Goal: Answer question/provide support

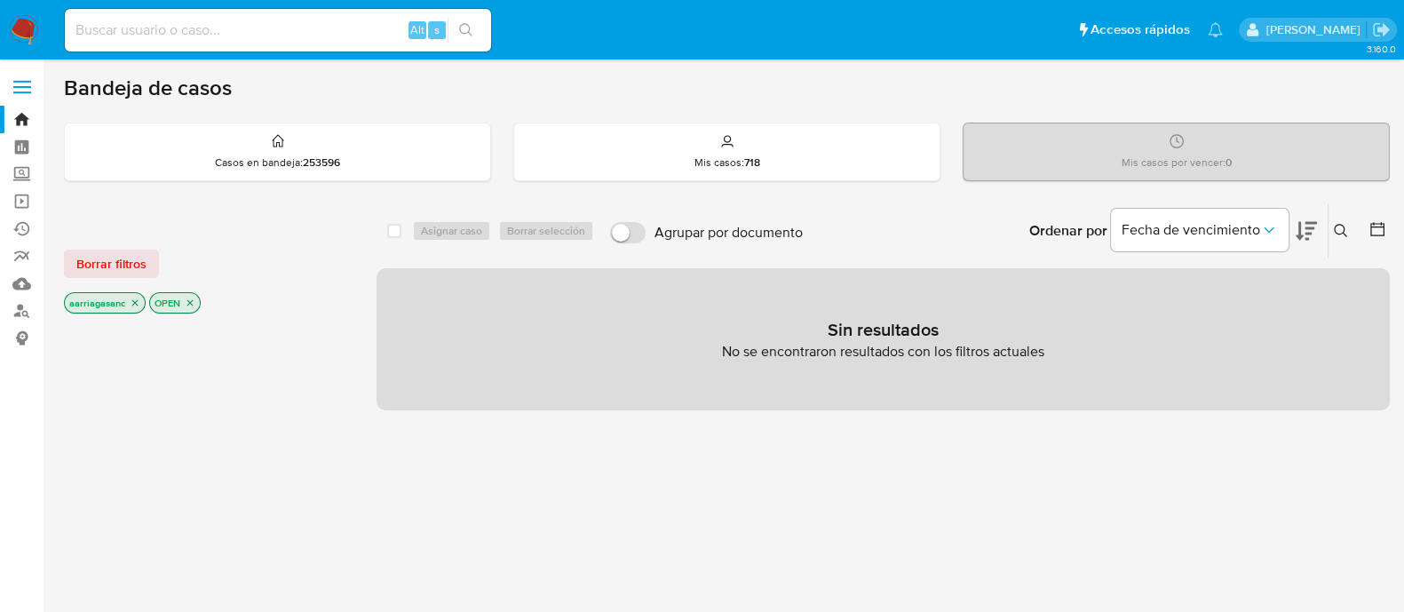
click at [275, 15] on div "Alt s" at bounding box center [278, 30] width 426 height 43
click at [274, 30] on input at bounding box center [278, 30] width 426 height 23
paste input "3srpaVuaL58752cZi5aiabsG"
type input "3srpaVuaL58752cZi5aiabsG"
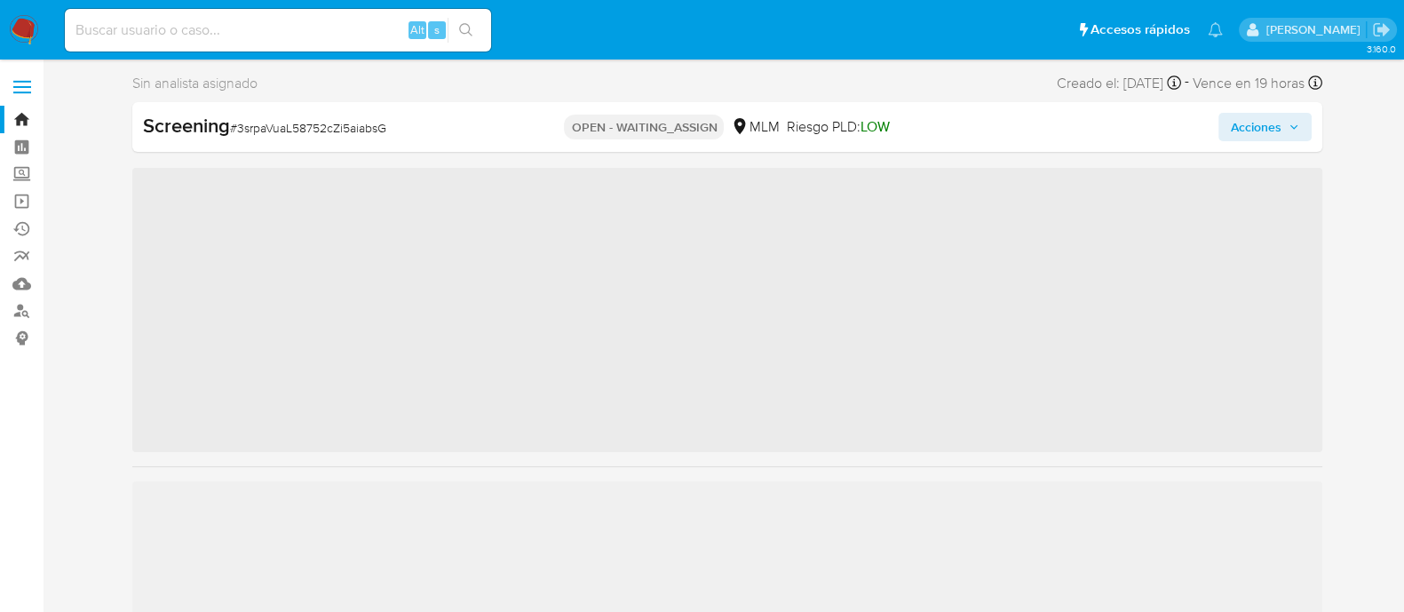
scroll to position [749, 0]
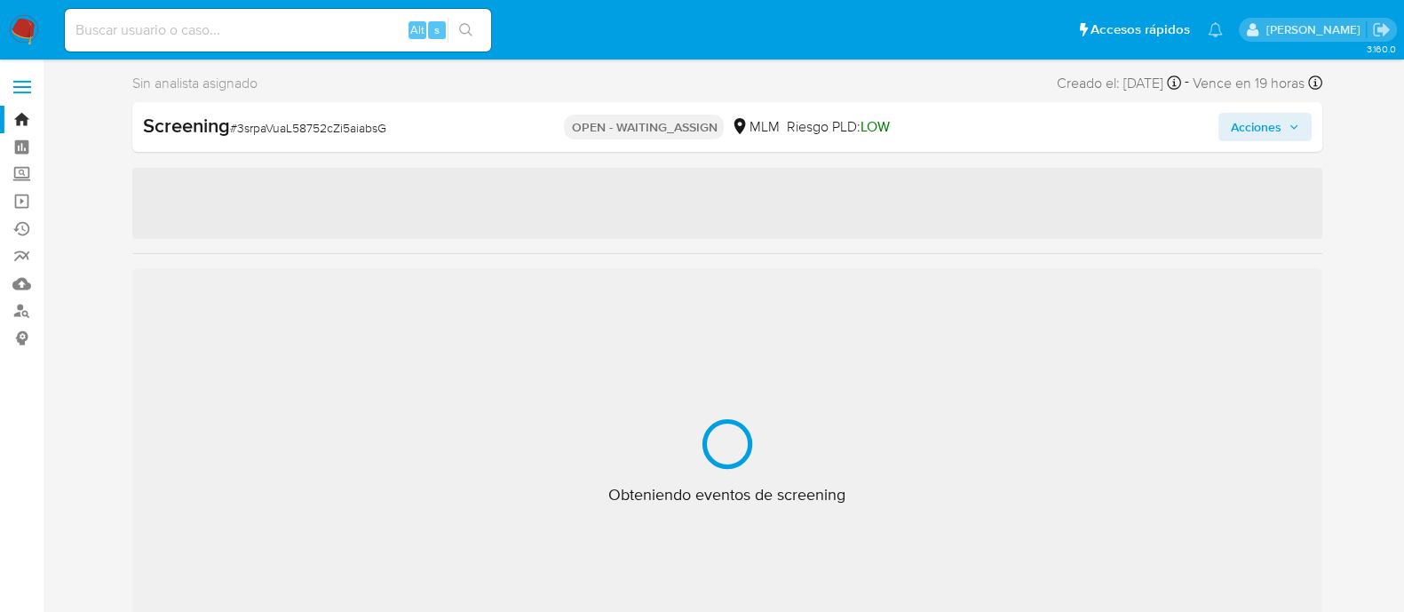
select select "10"
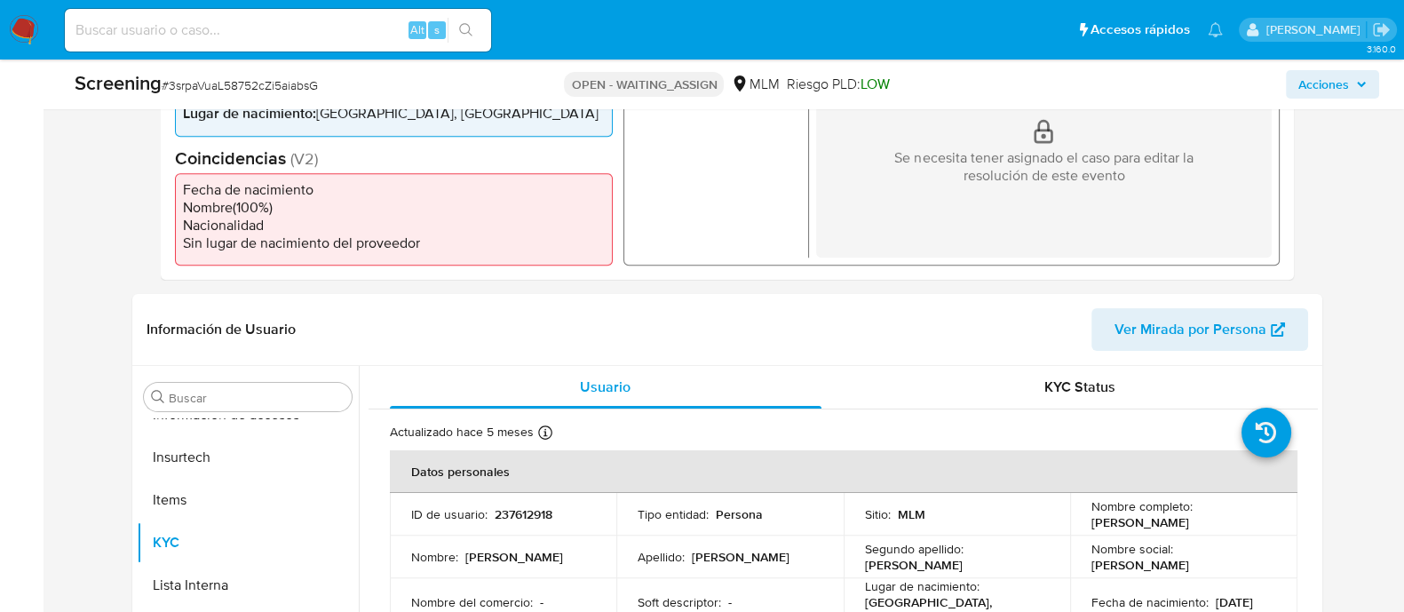
scroll to position [666, 0]
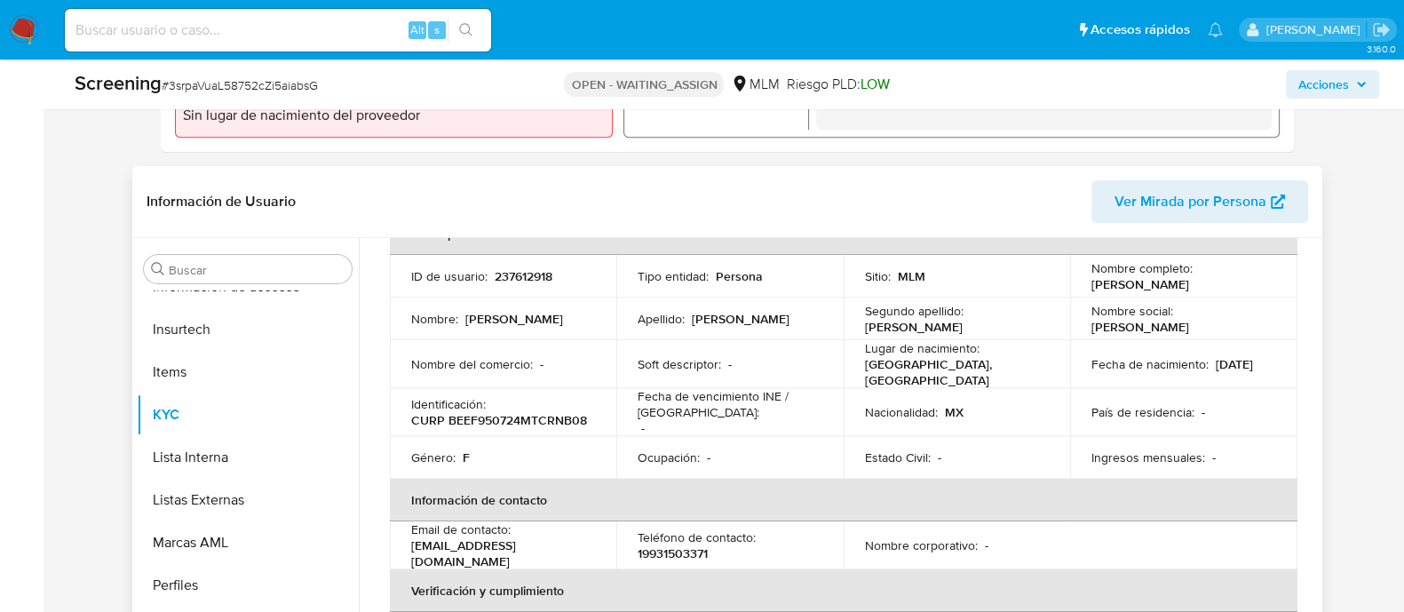
click at [862, 394] on td "Nacionalidad : MX" at bounding box center [957, 412] width 227 height 48
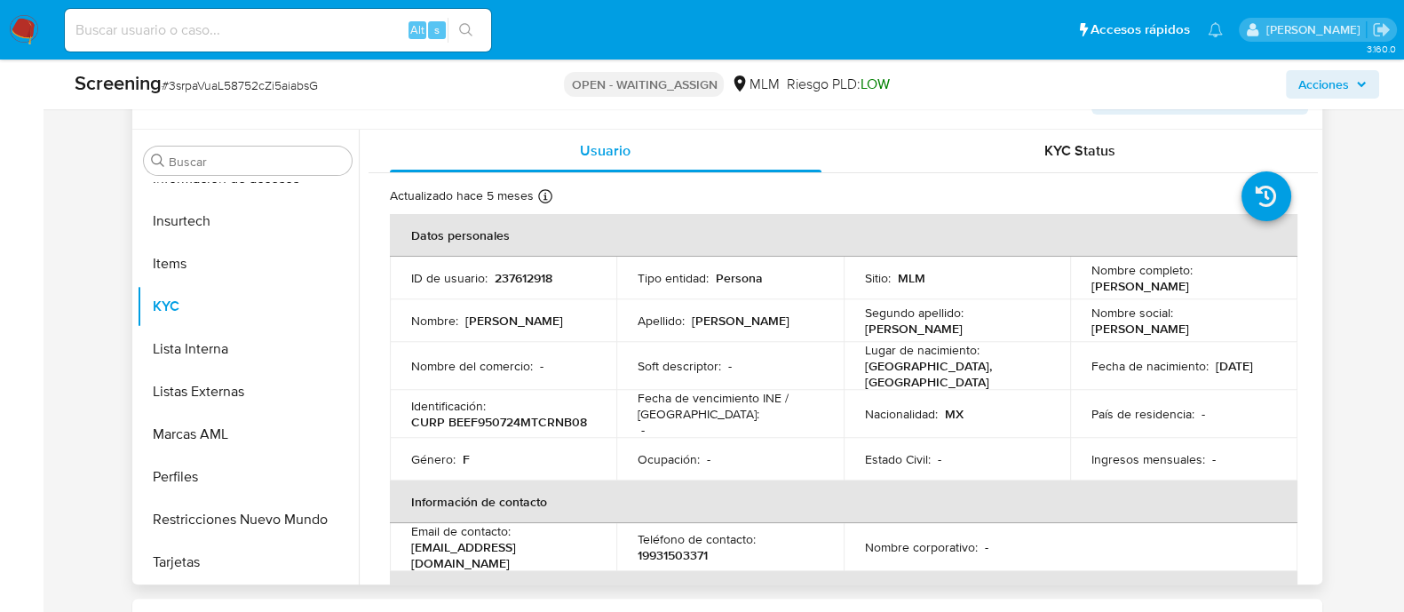
scroll to position [776, 0]
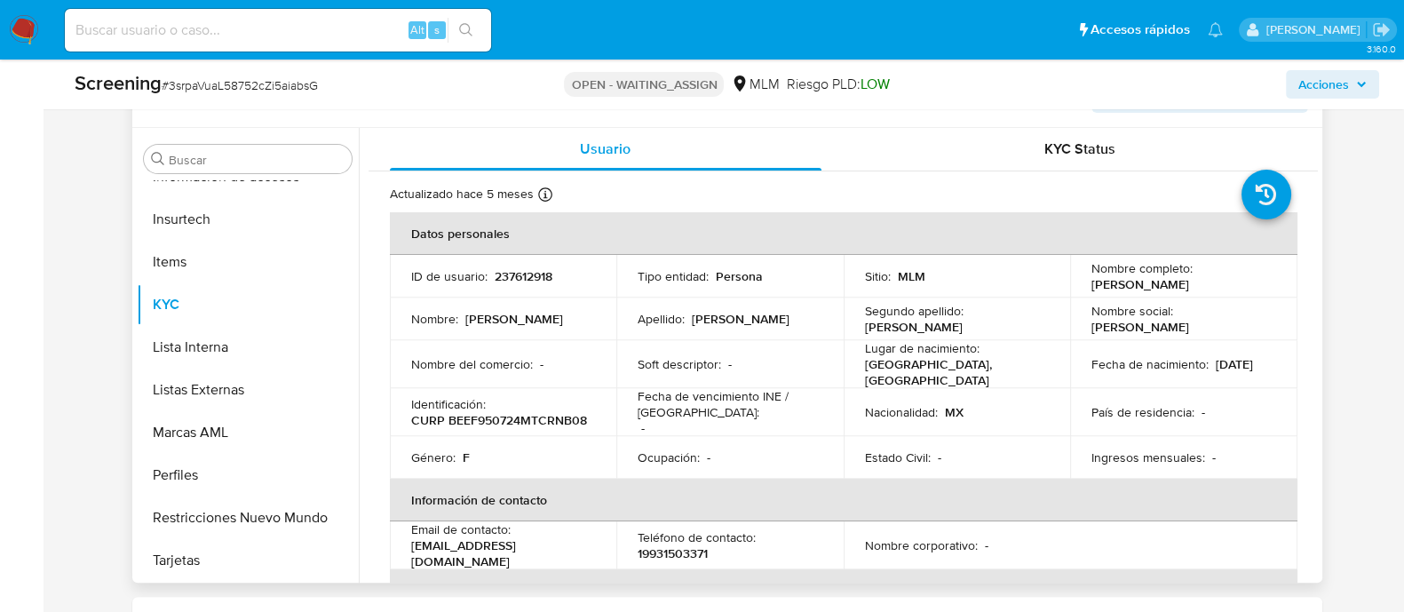
click at [837, 361] on td "Soft descriptor : -" at bounding box center [729, 364] width 227 height 48
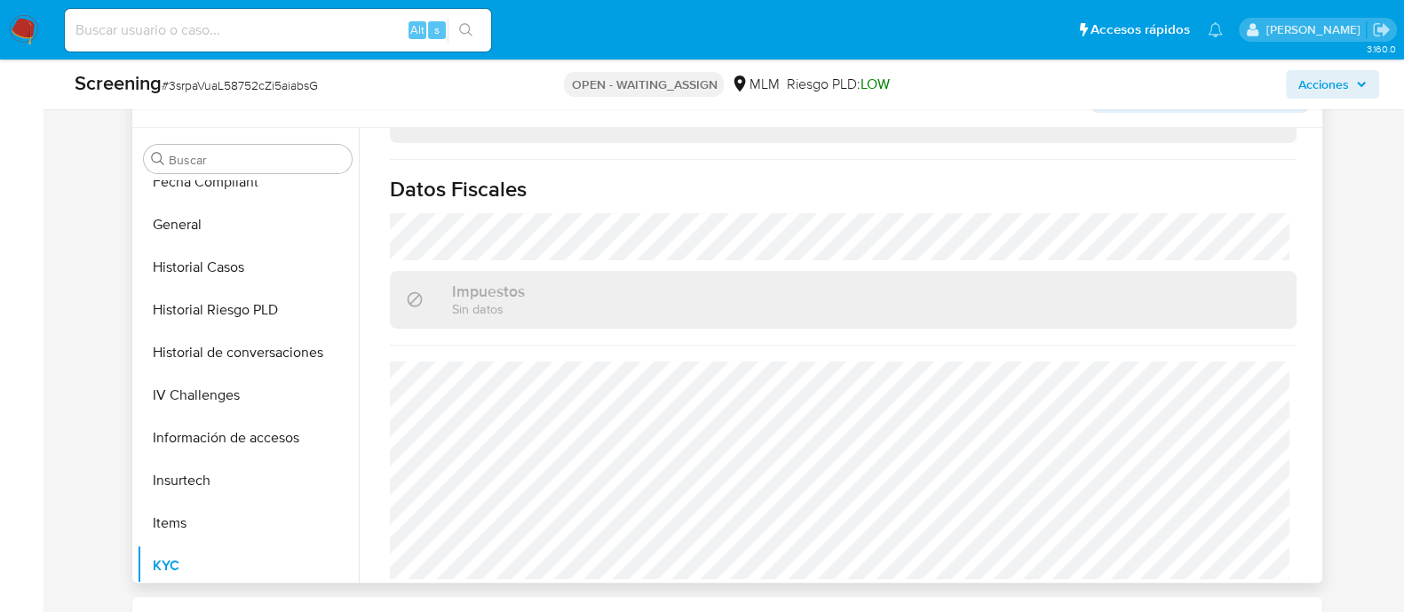
scroll to position [416, 0]
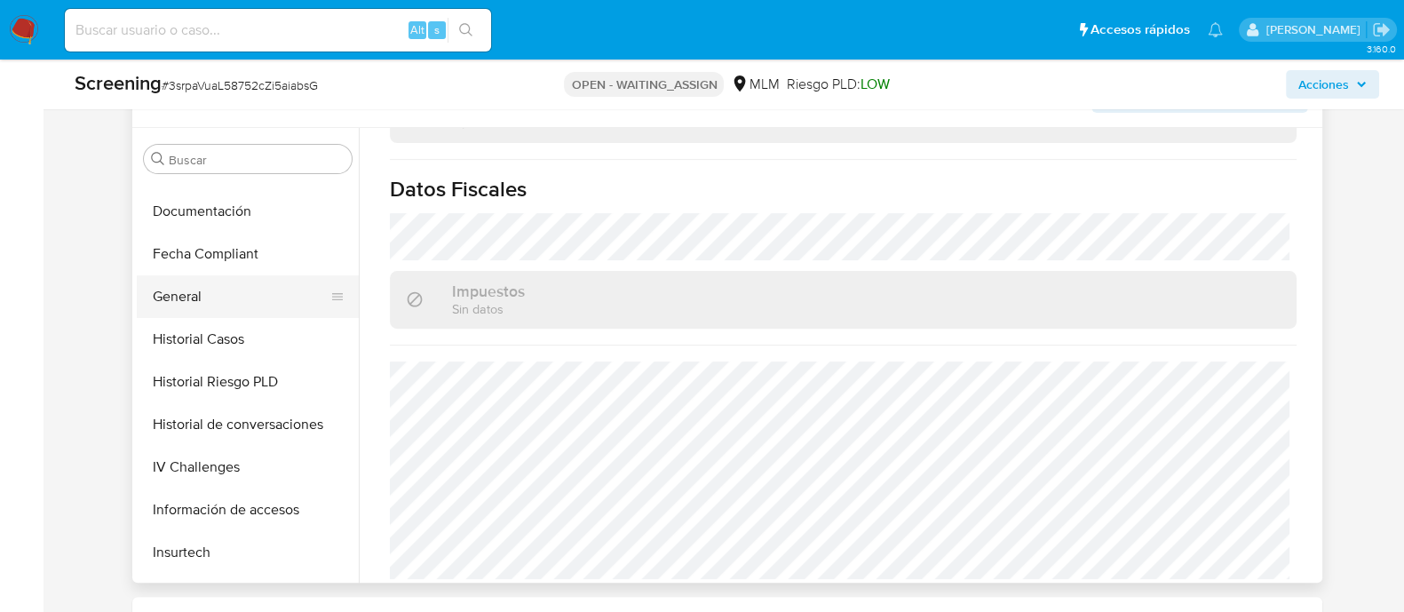
click at [248, 294] on button "General" at bounding box center [241, 296] width 208 height 43
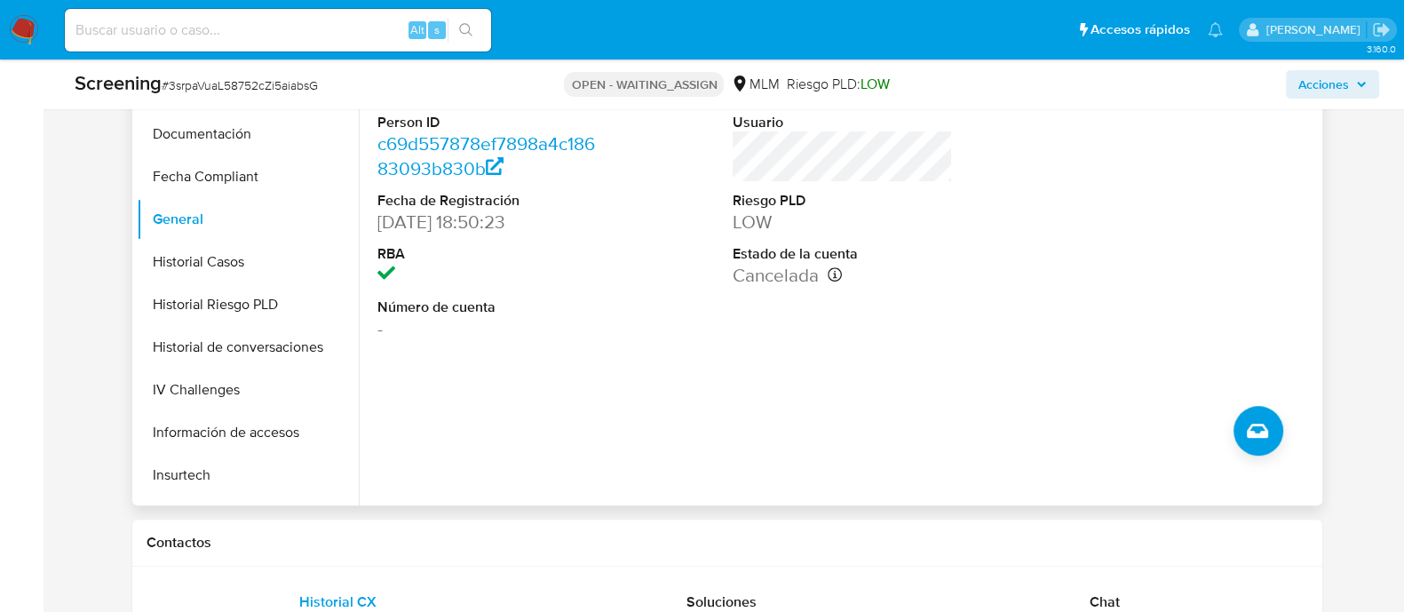
scroll to position [887, 0]
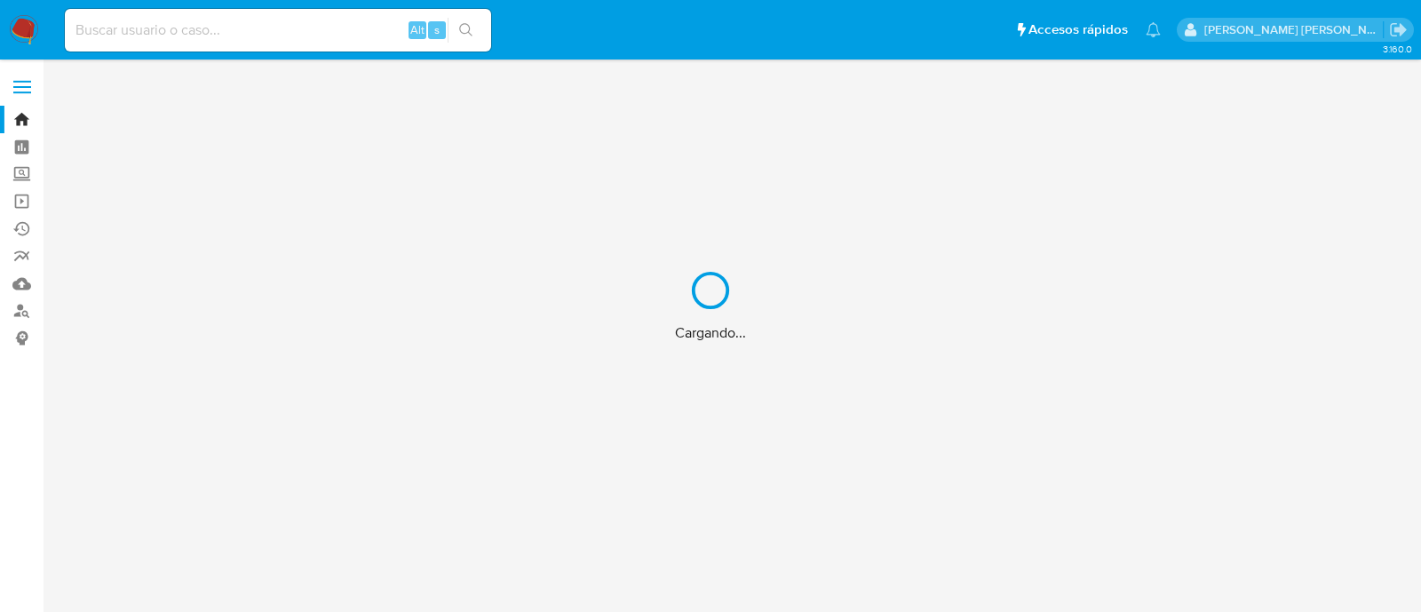
click at [324, 34] on div "Cargando..." at bounding box center [710, 306] width 1421 height 612
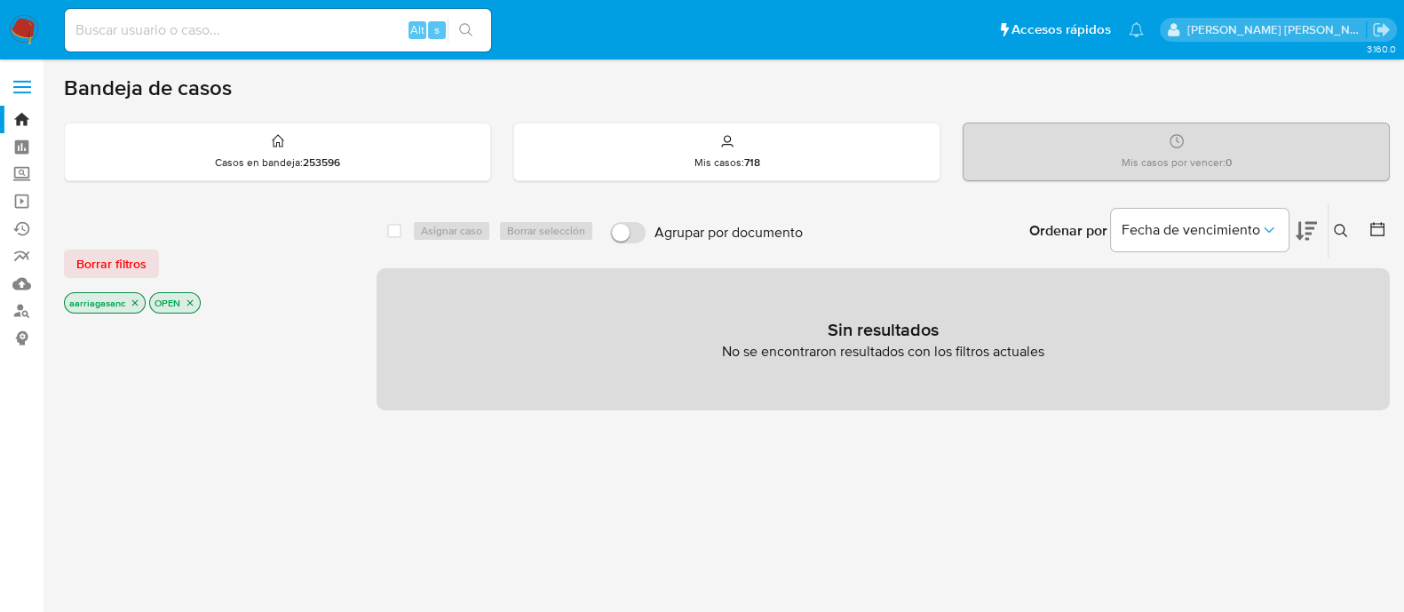
click at [321, 24] on input at bounding box center [278, 30] width 426 height 23
paste input "222514965"
type input "222514965"
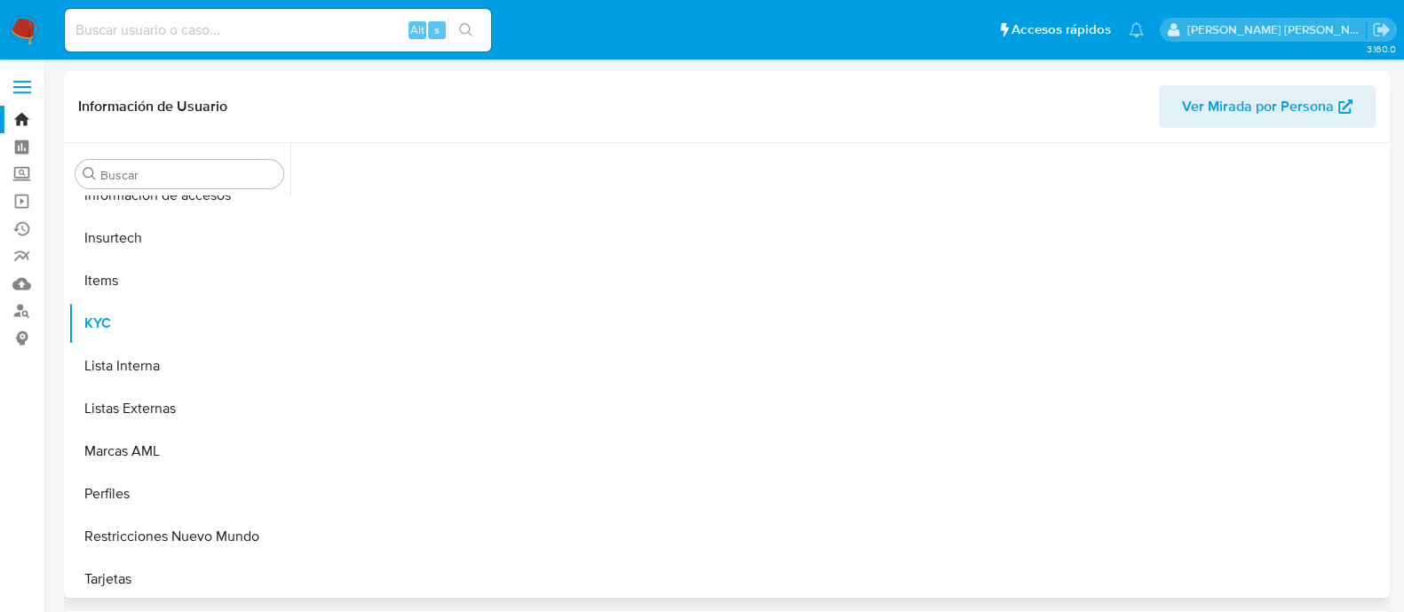
scroll to position [749, 0]
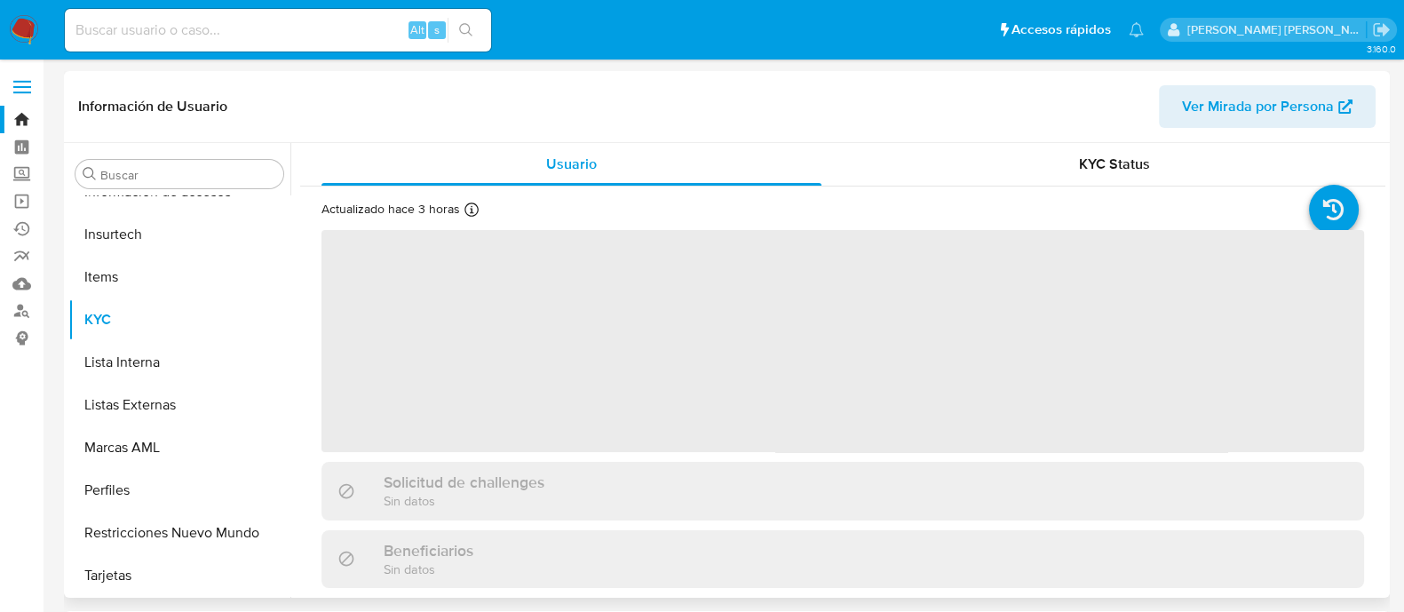
select select "10"
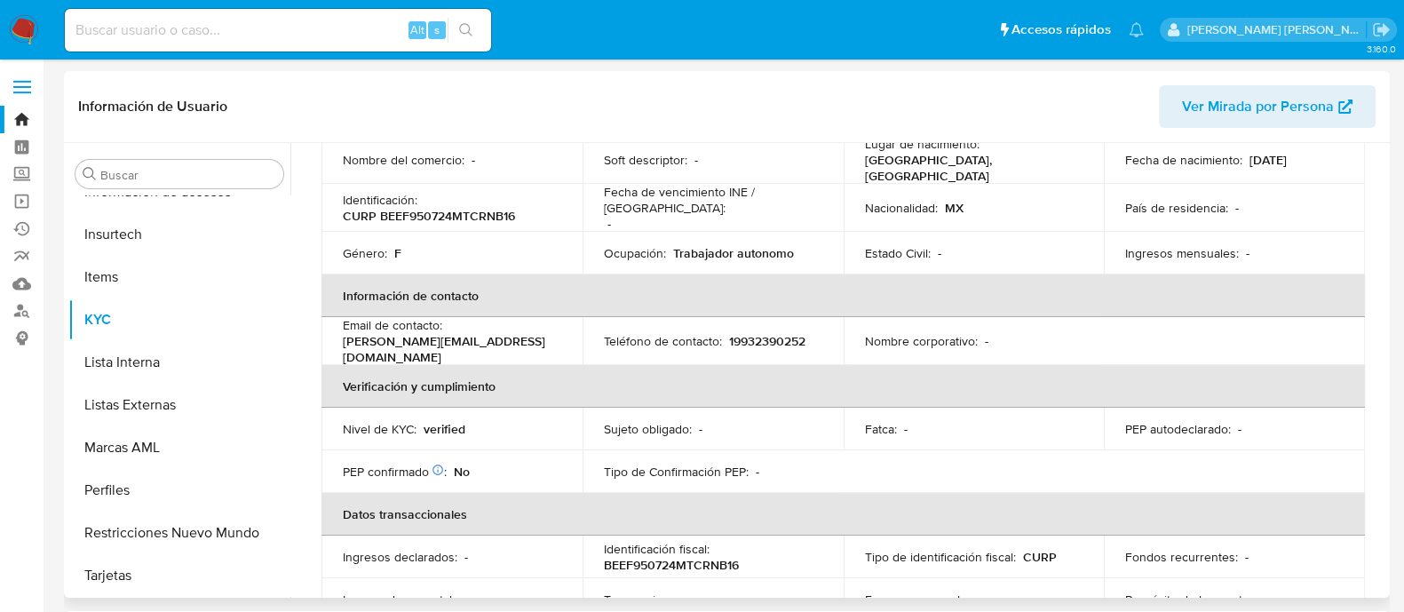
scroll to position [221, 0]
click at [180, 357] on button "Lista Interna" at bounding box center [172, 362] width 208 height 43
